Goal: Information Seeking & Learning: Find specific fact

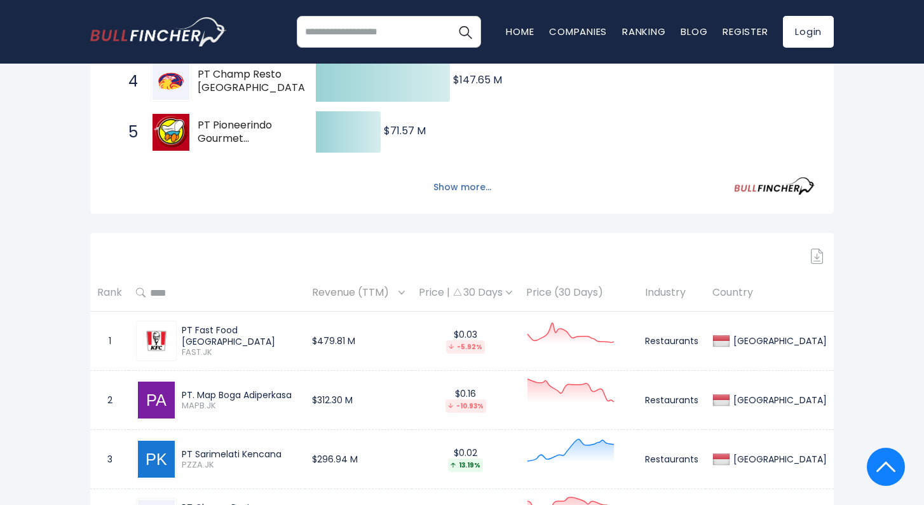
scroll to position [402, 0]
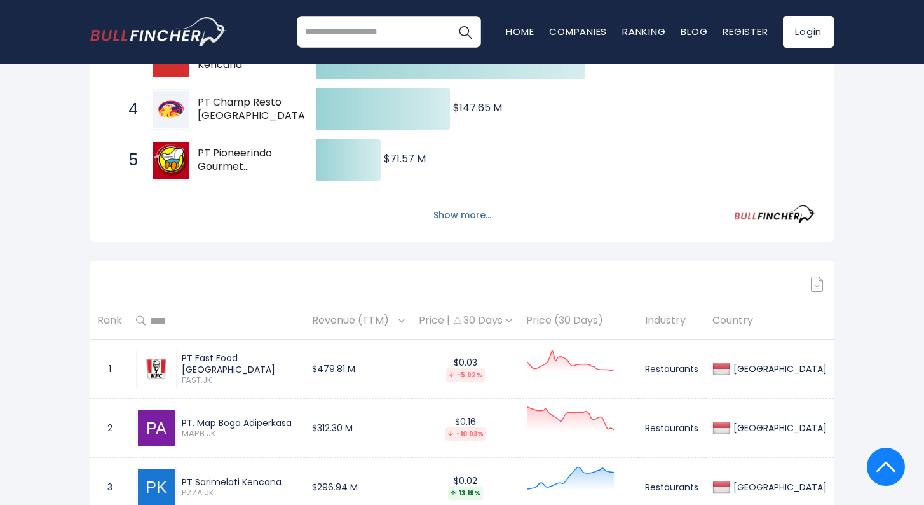
click at [456, 219] on button "Show more..." at bounding box center [462, 215] width 73 height 21
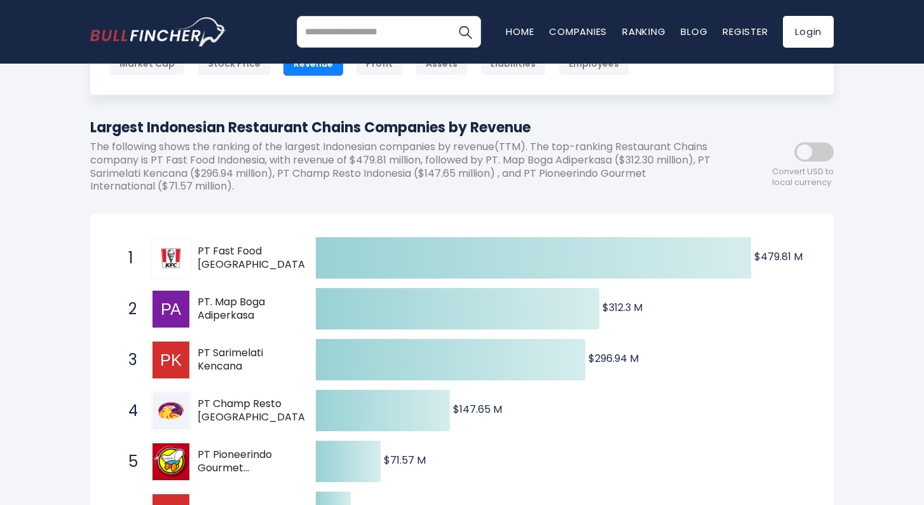
scroll to position [99, 0]
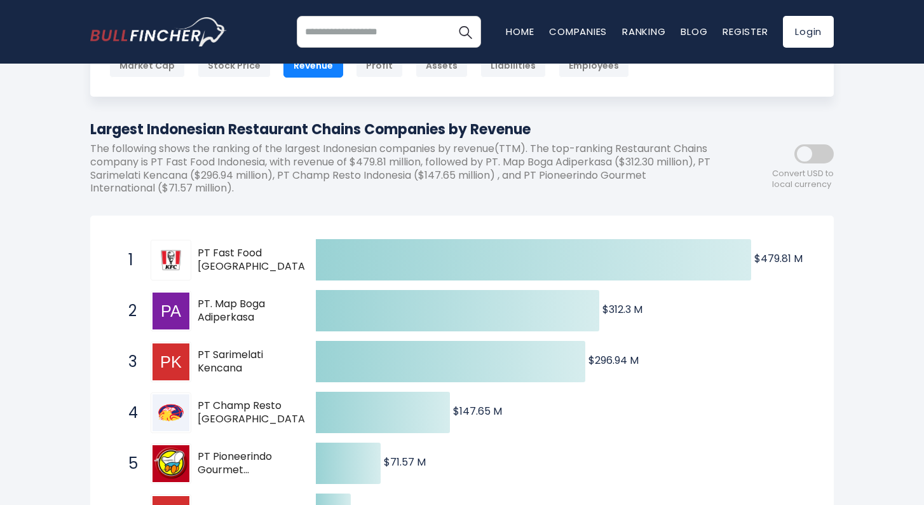
click at [346, 162] on p "The following shows the ranking of the largest Indonesian companies by revenue(…" at bounding box center [404, 168] width 629 height 53
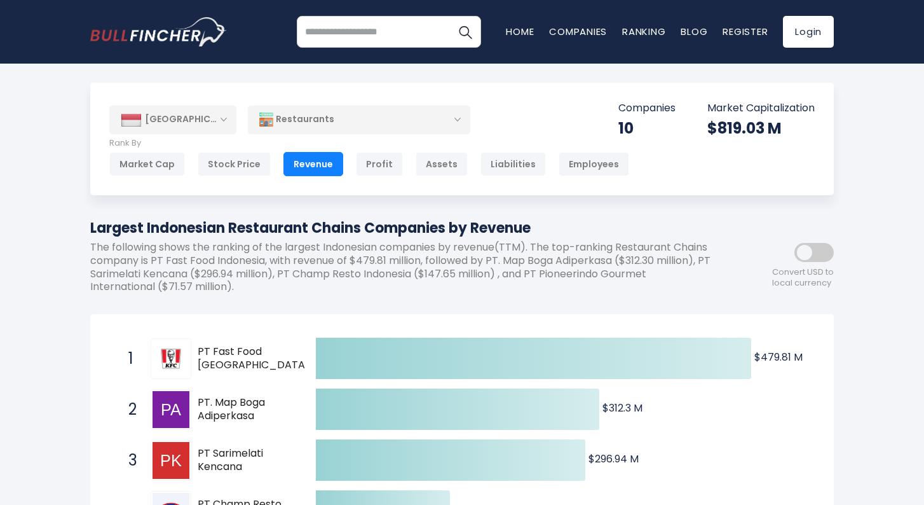
scroll to position [0, 0]
click at [151, 162] on div "Market Cap" at bounding box center [147, 164] width 76 height 24
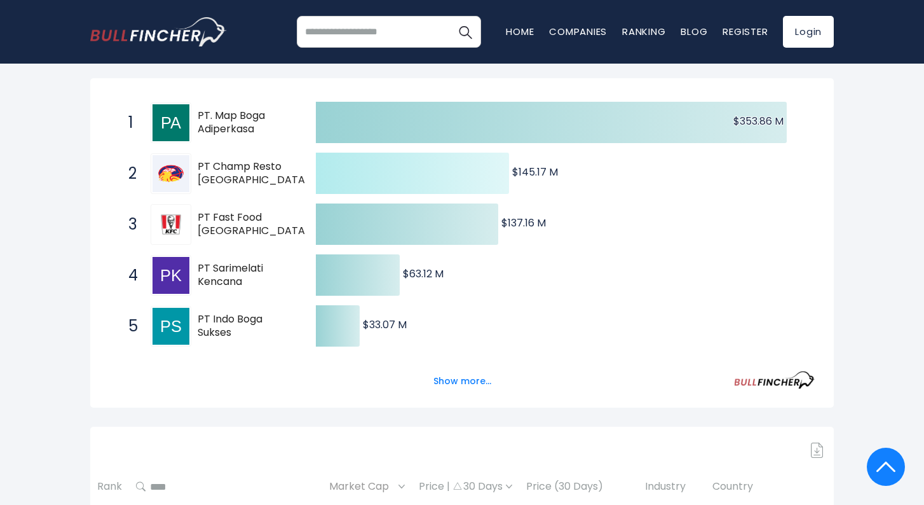
scroll to position [235, 0]
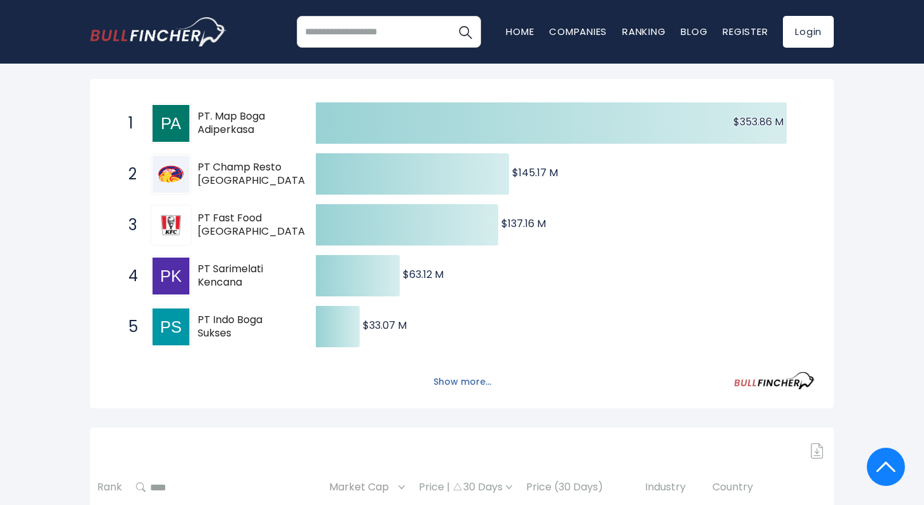
click at [460, 386] on button "Show more..." at bounding box center [462, 381] width 73 height 21
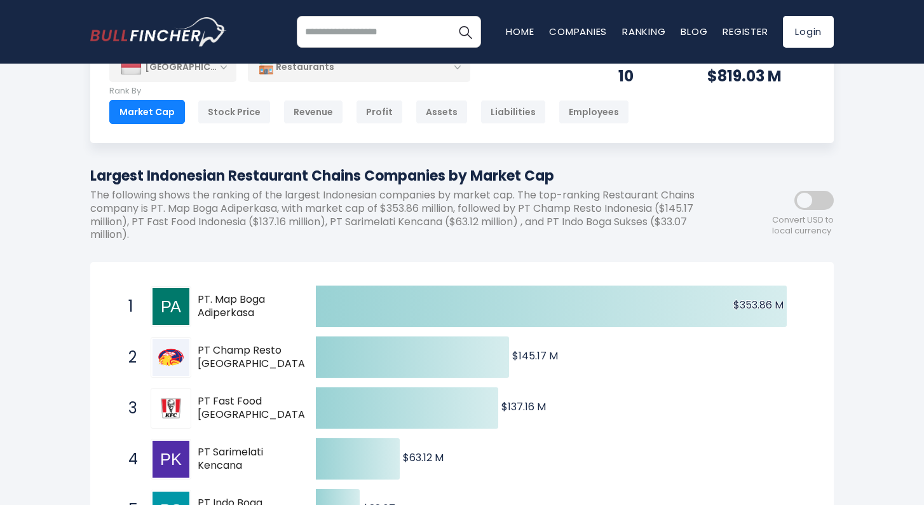
scroll to position [32, 0]
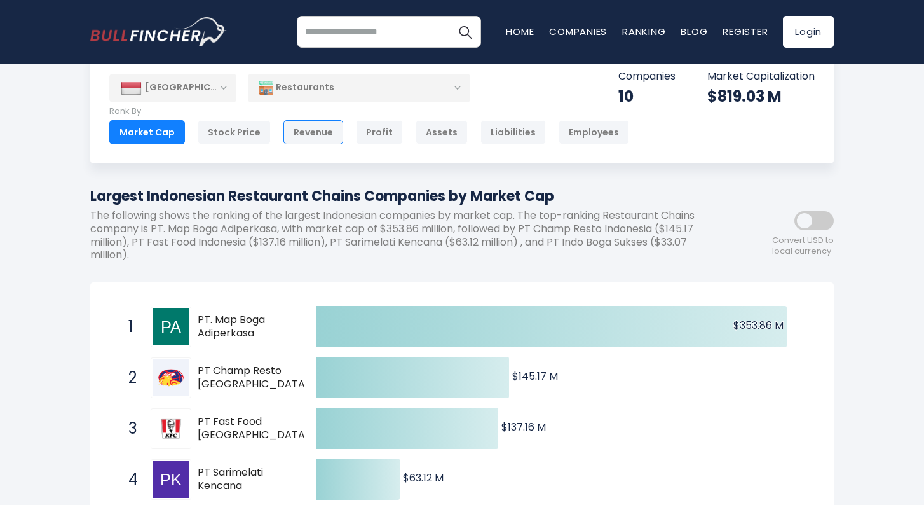
click at [324, 140] on div "Revenue" at bounding box center [313, 132] width 60 height 24
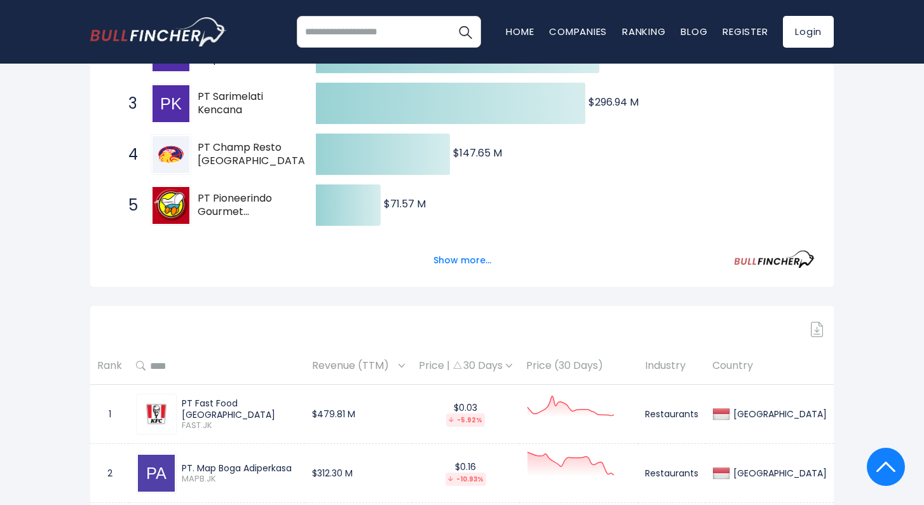
scroll to position [340, 0]
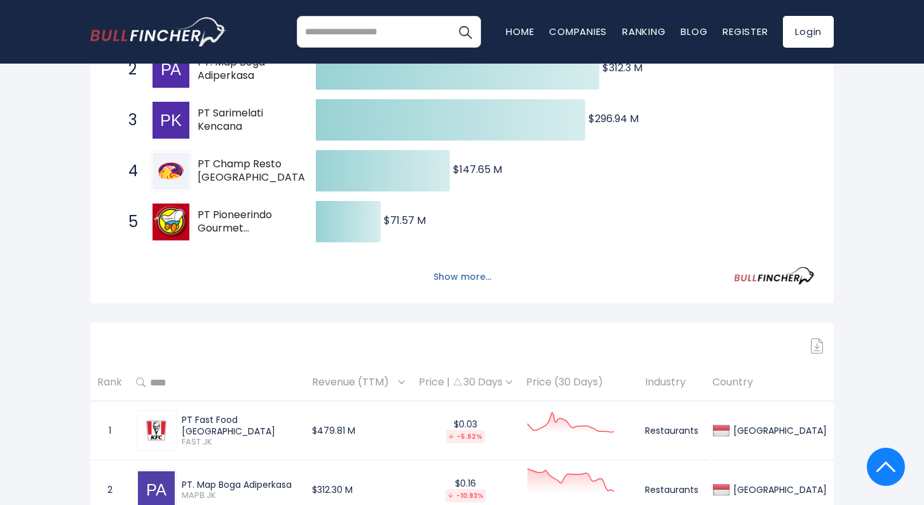
click at [482, 278] on button "Show more..." at bounding box center [462, 276] width 73 height 21
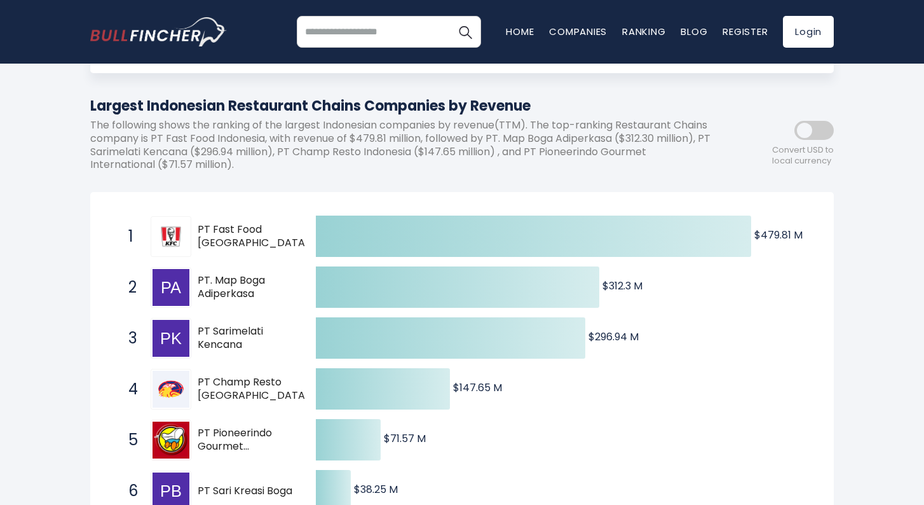
scroll to position [0, 0]
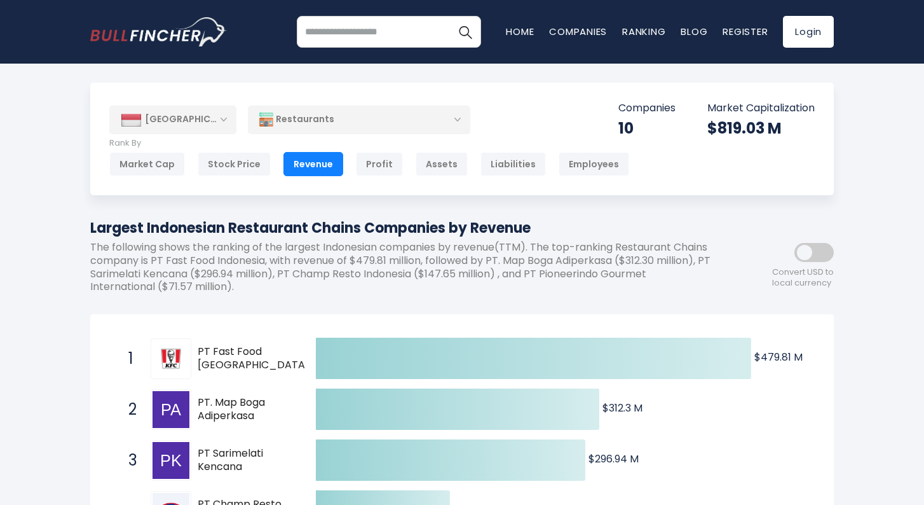
click at [323, 116] on div "Restaurants" at bounding box center [359, 119] width 222 height 29
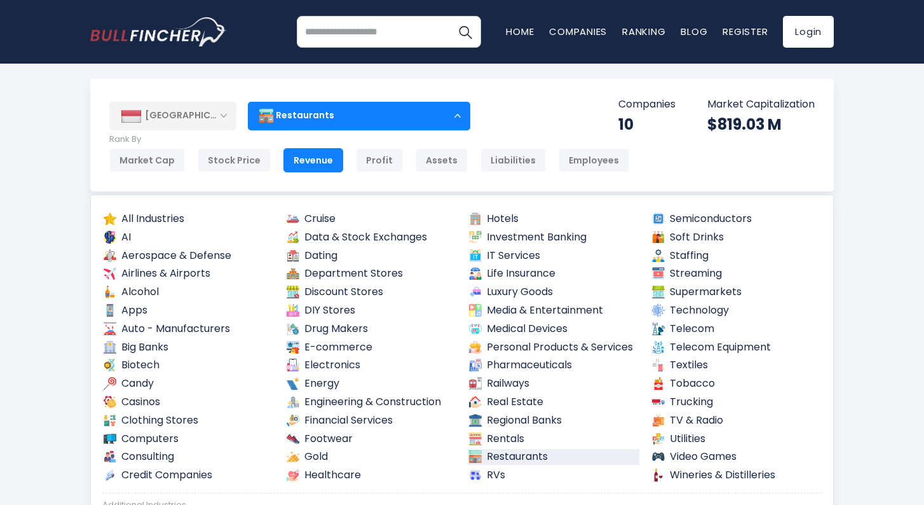
drag, startPoint x: 29, startPoint y: 302, endPoint x: 26, endPoint y: 350, distance: 47.1
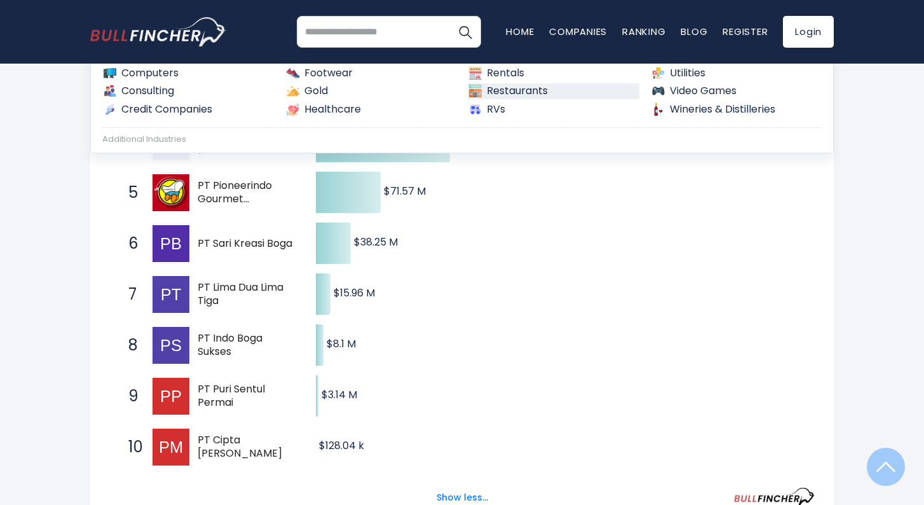
scroll to position [0, 0]
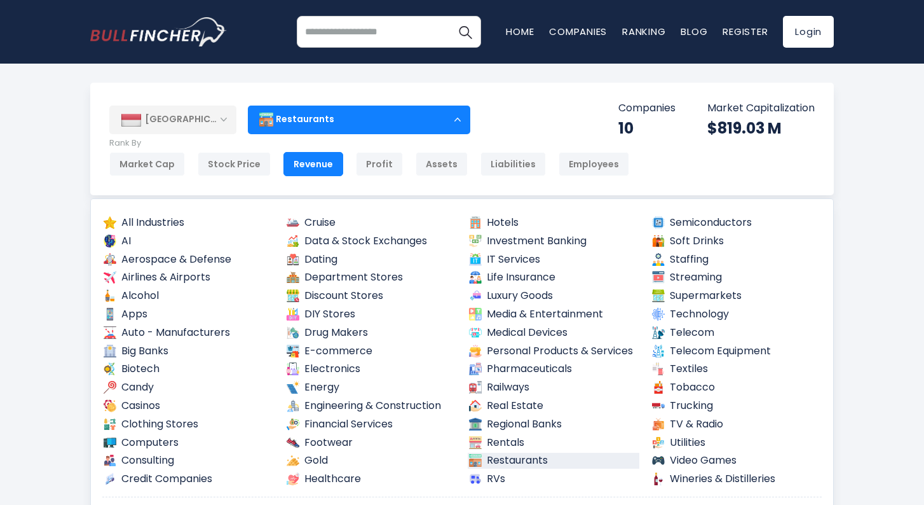
click at [405, 120] on div "Restaurants" at bounding box center [359, 119] width 222 height 29
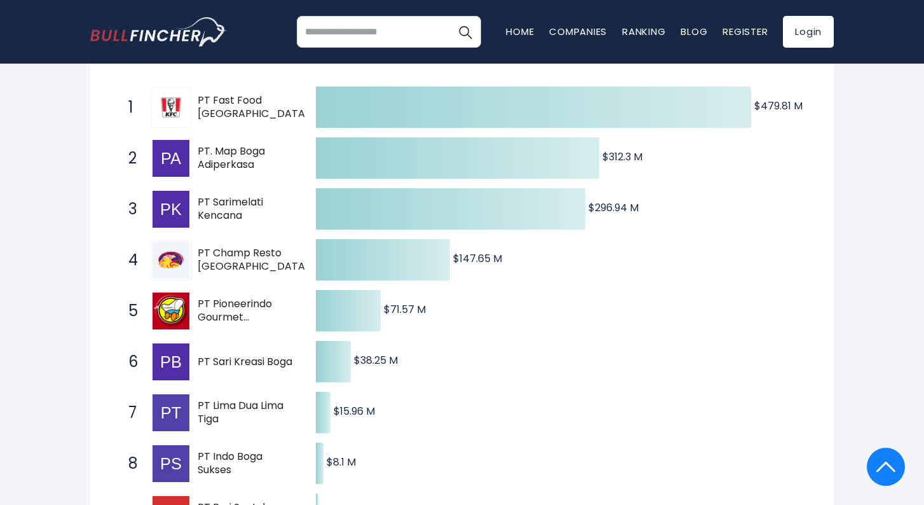
scroll to position [252, 0]
